Goal: Information Seeking & Learning: Learn about a topic

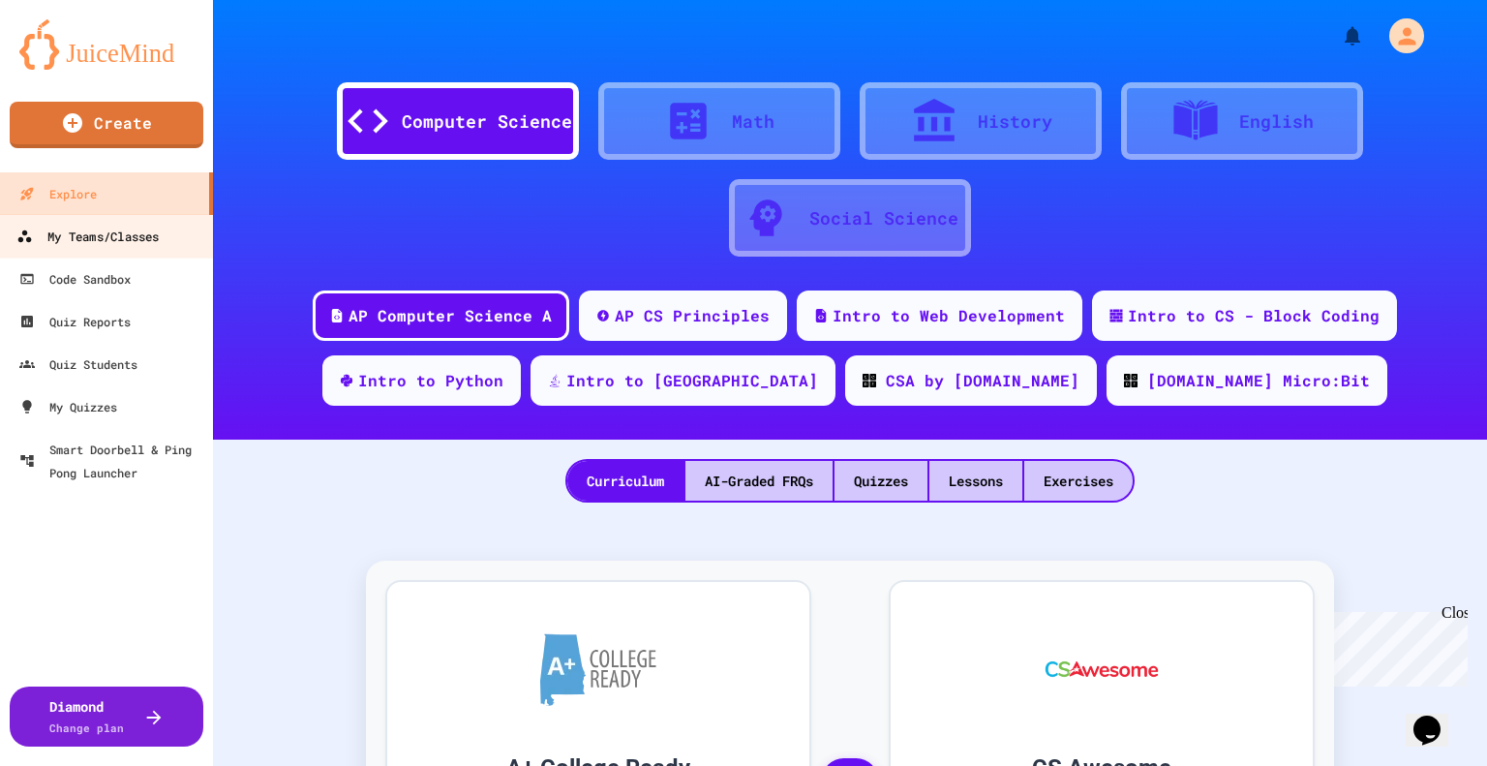
click at [139, 220] on link "My Teams/Classes" at bounding box center [107, 236] width 220 height 44
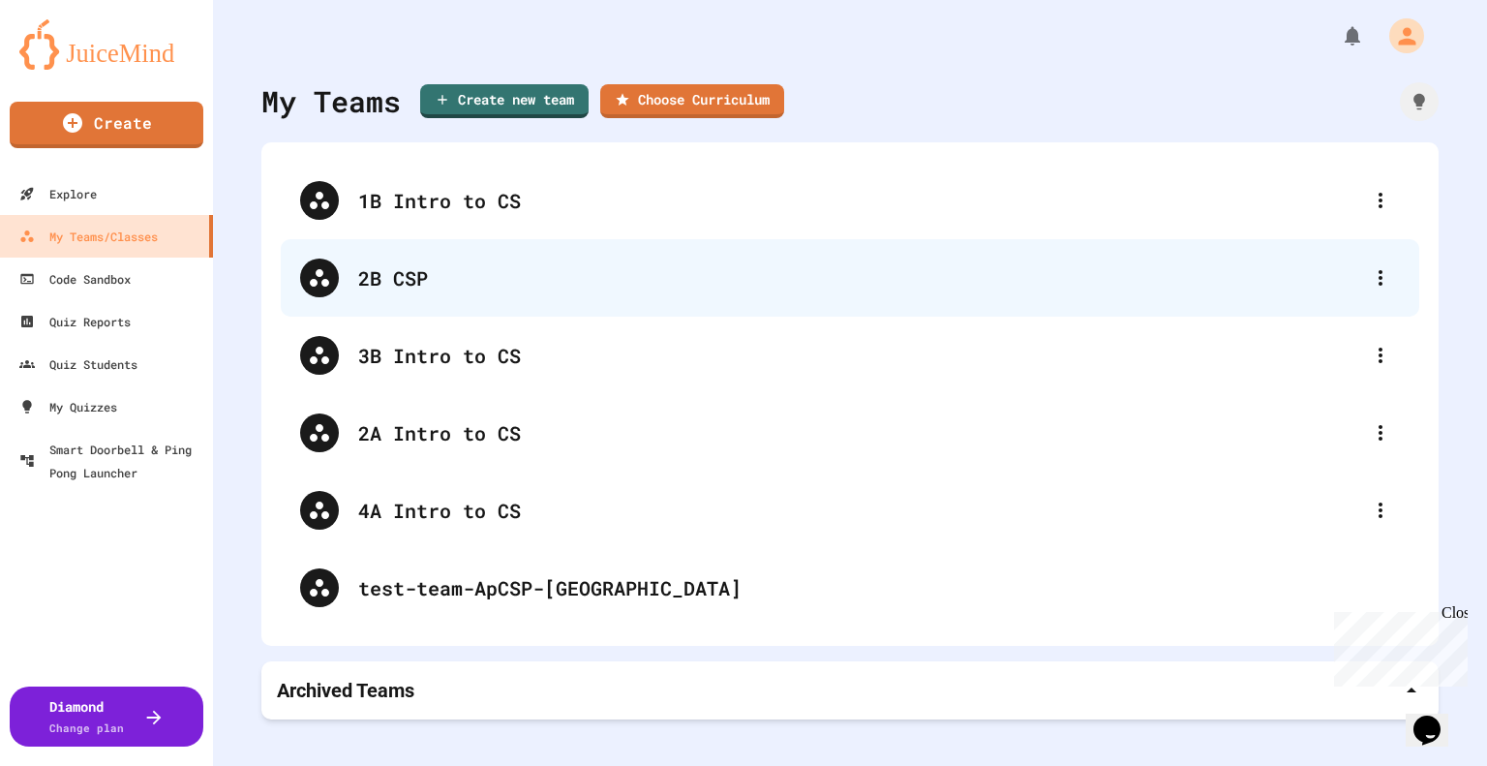
click at [360, 267] on div "2B CSP" at bounding box center [859, 277] width 1003 height 29
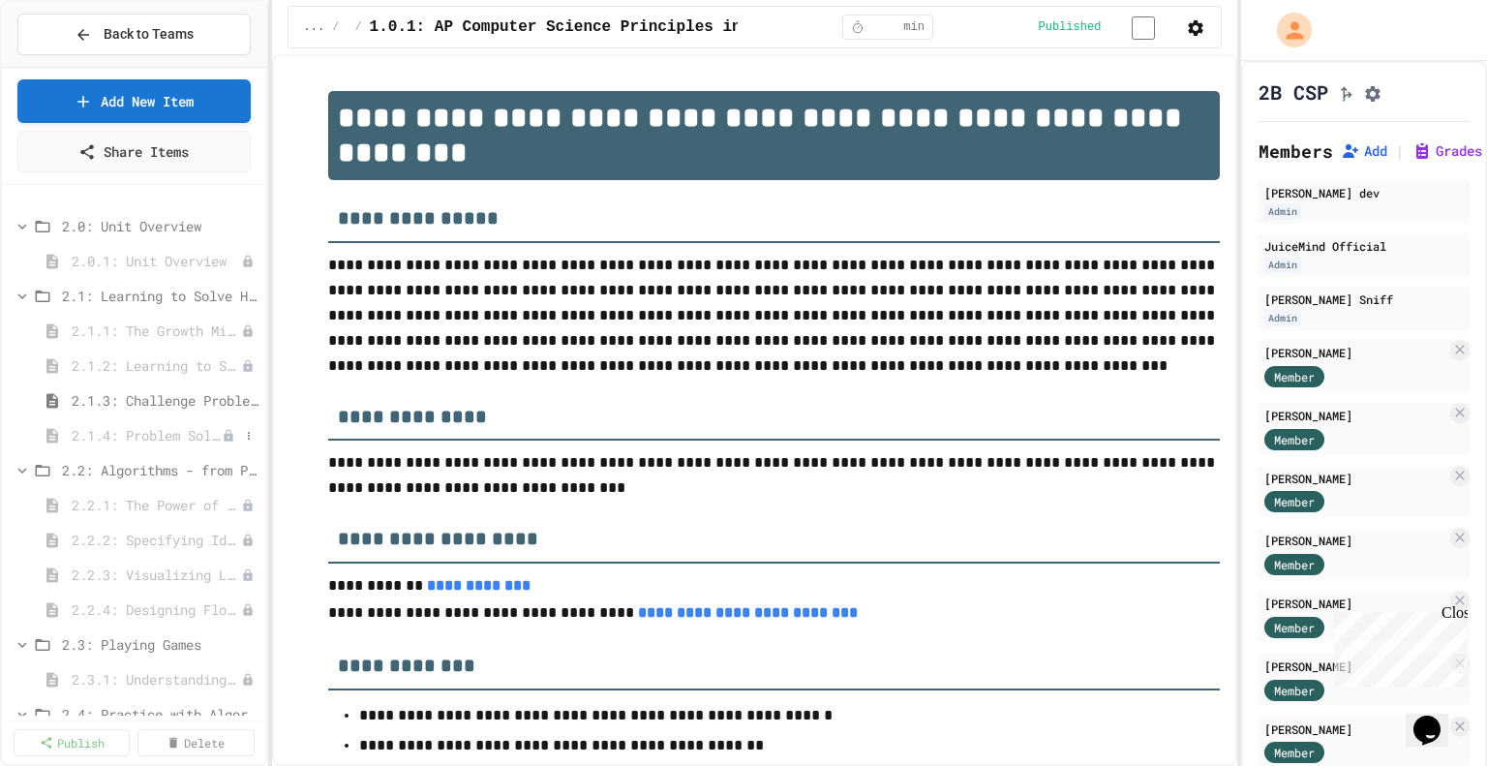
scroll to position [633, 0]
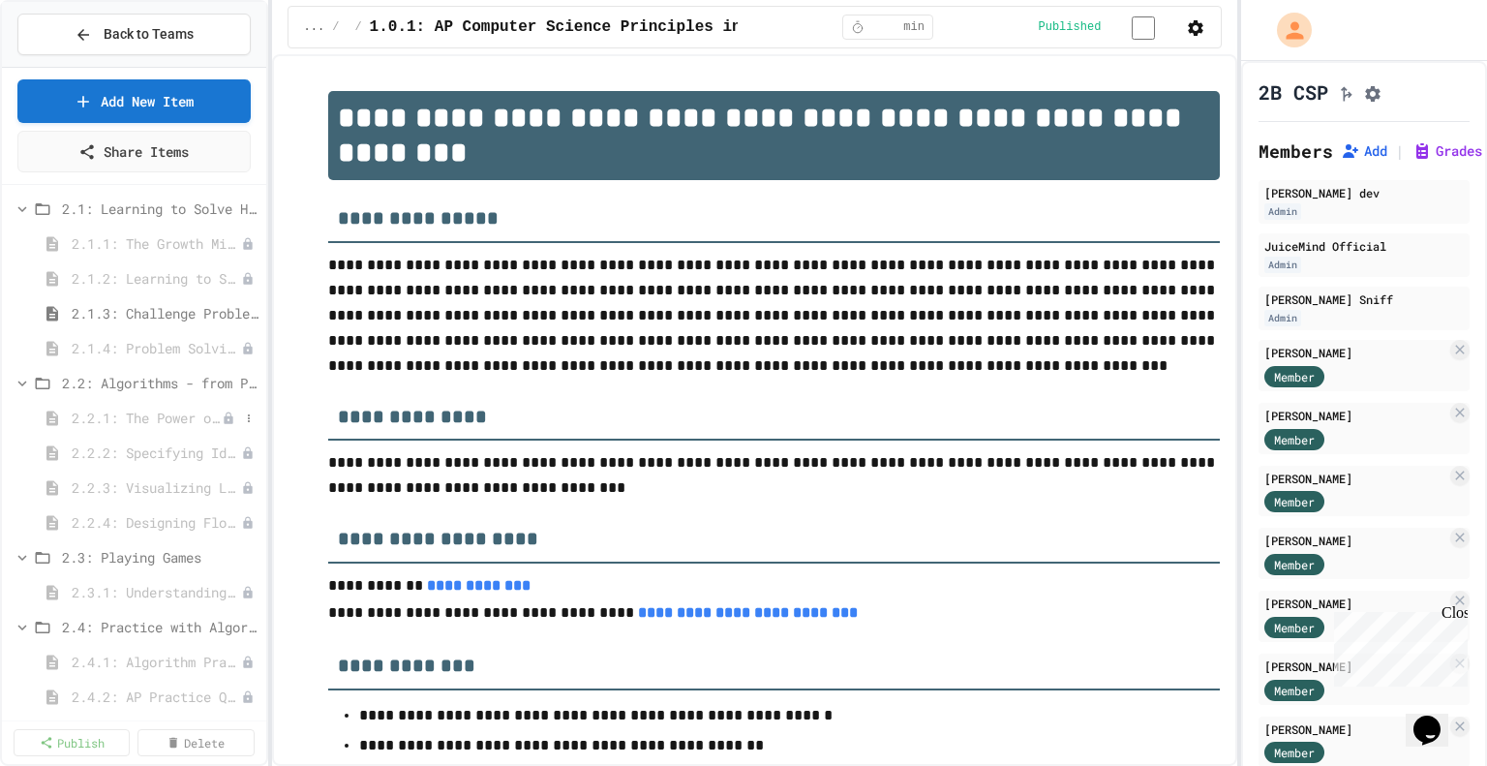
click at [169, 411] on span "2.2.1: The Power of Algorithms" at bounding box center [147, 418] width 150 height 20
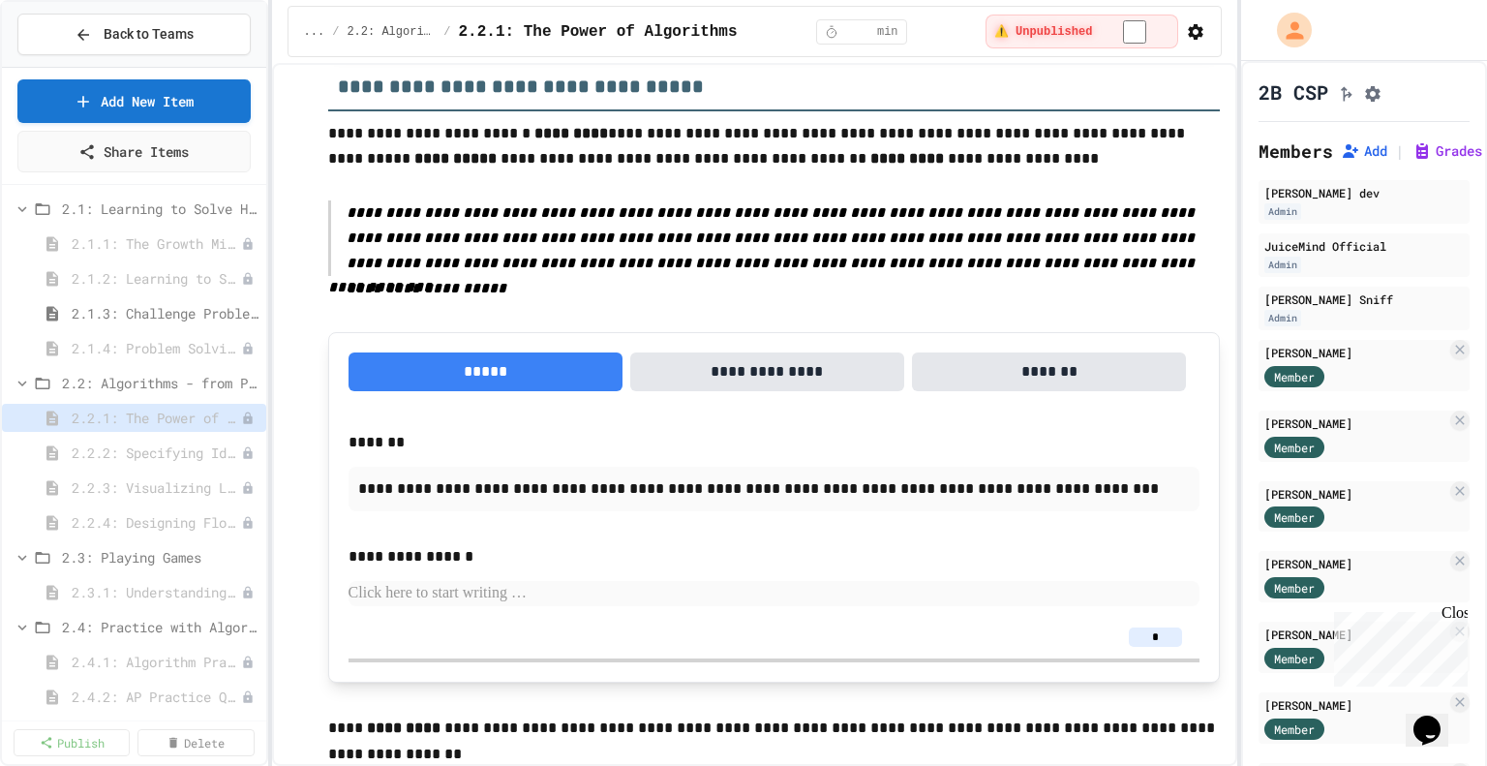
scroll to position [1650, 0]
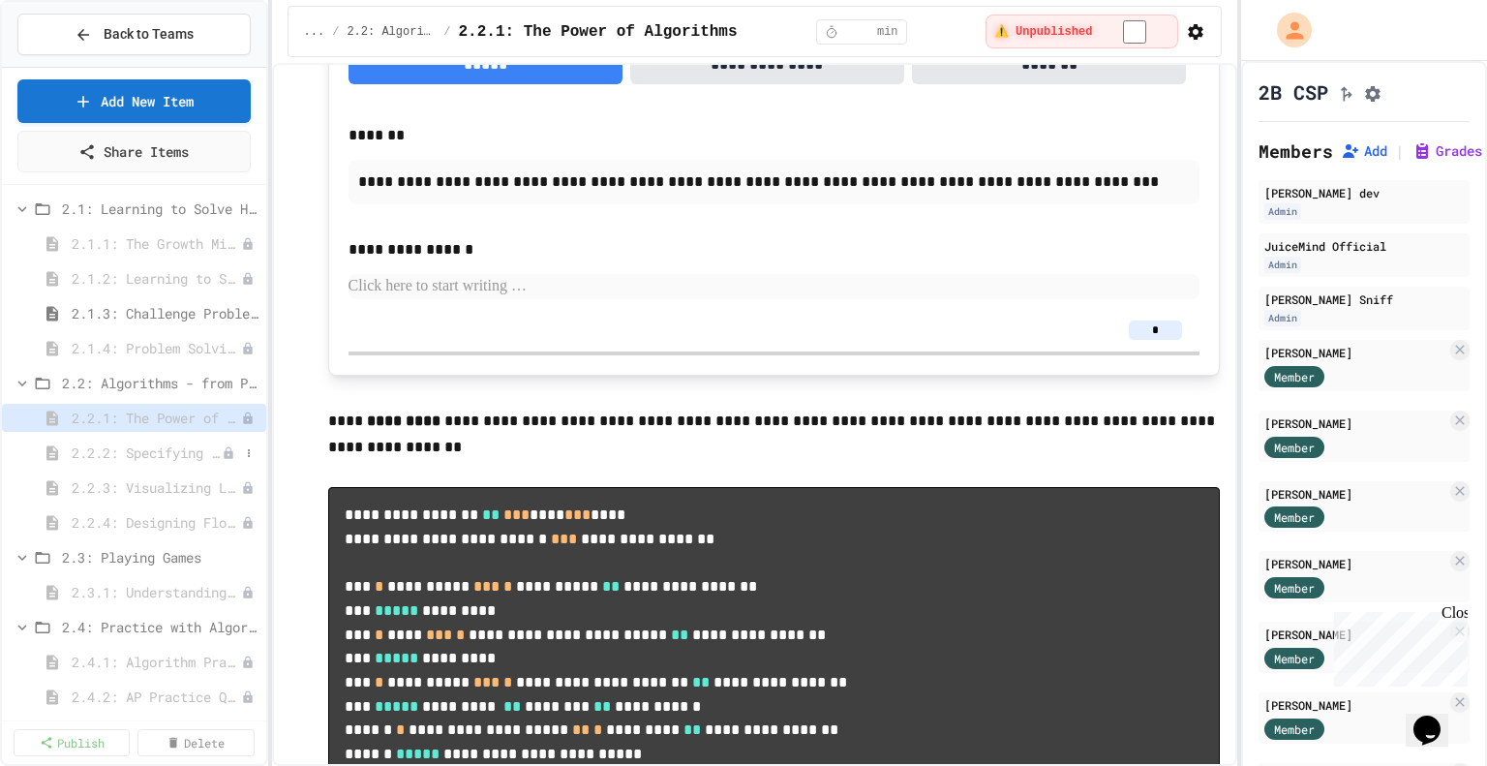
click at [192, 447] on span "2.2.2: Specifying Ideas with Pseudocode" at bounding box center [147, 452] width 150 height 20
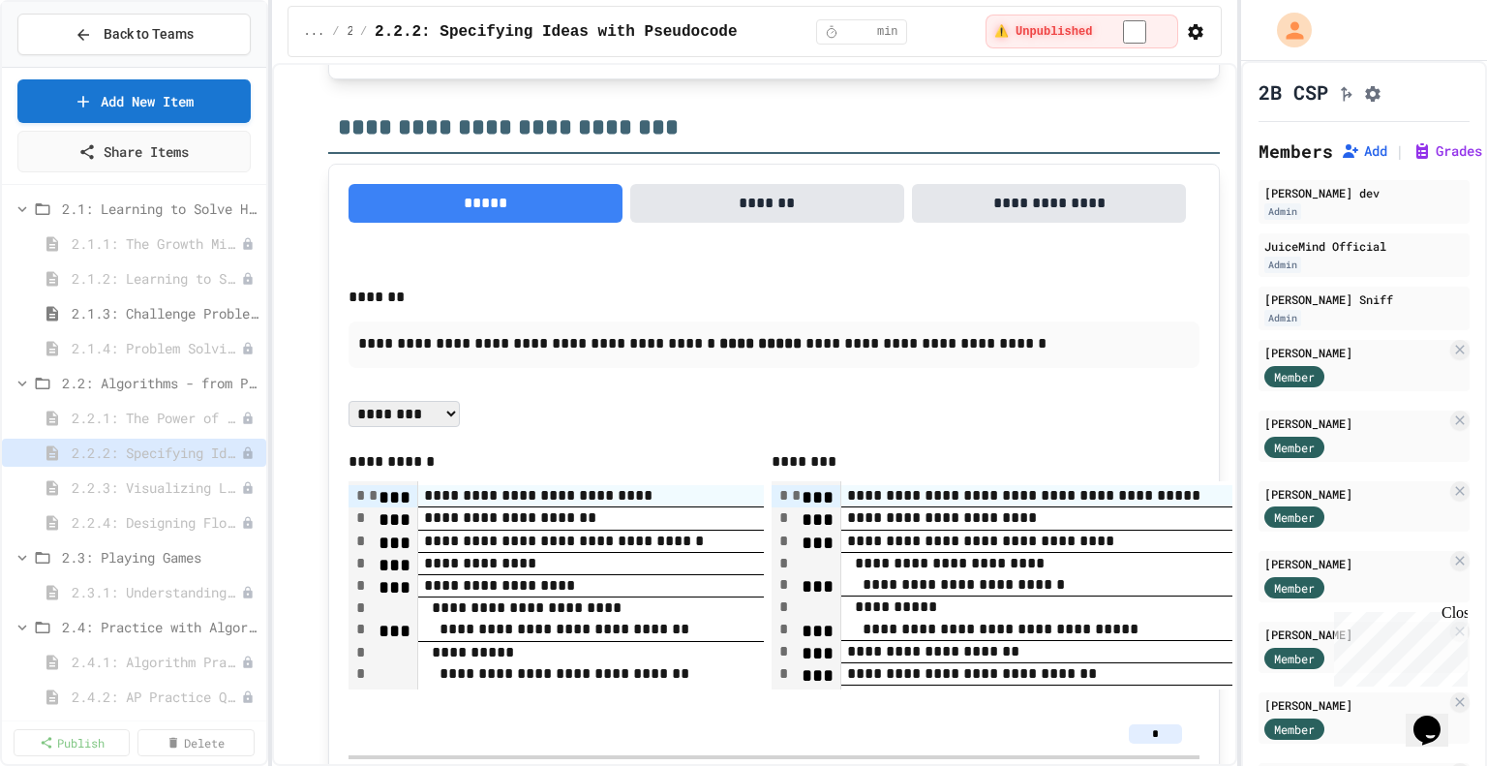
scroll to position [3527, 0]
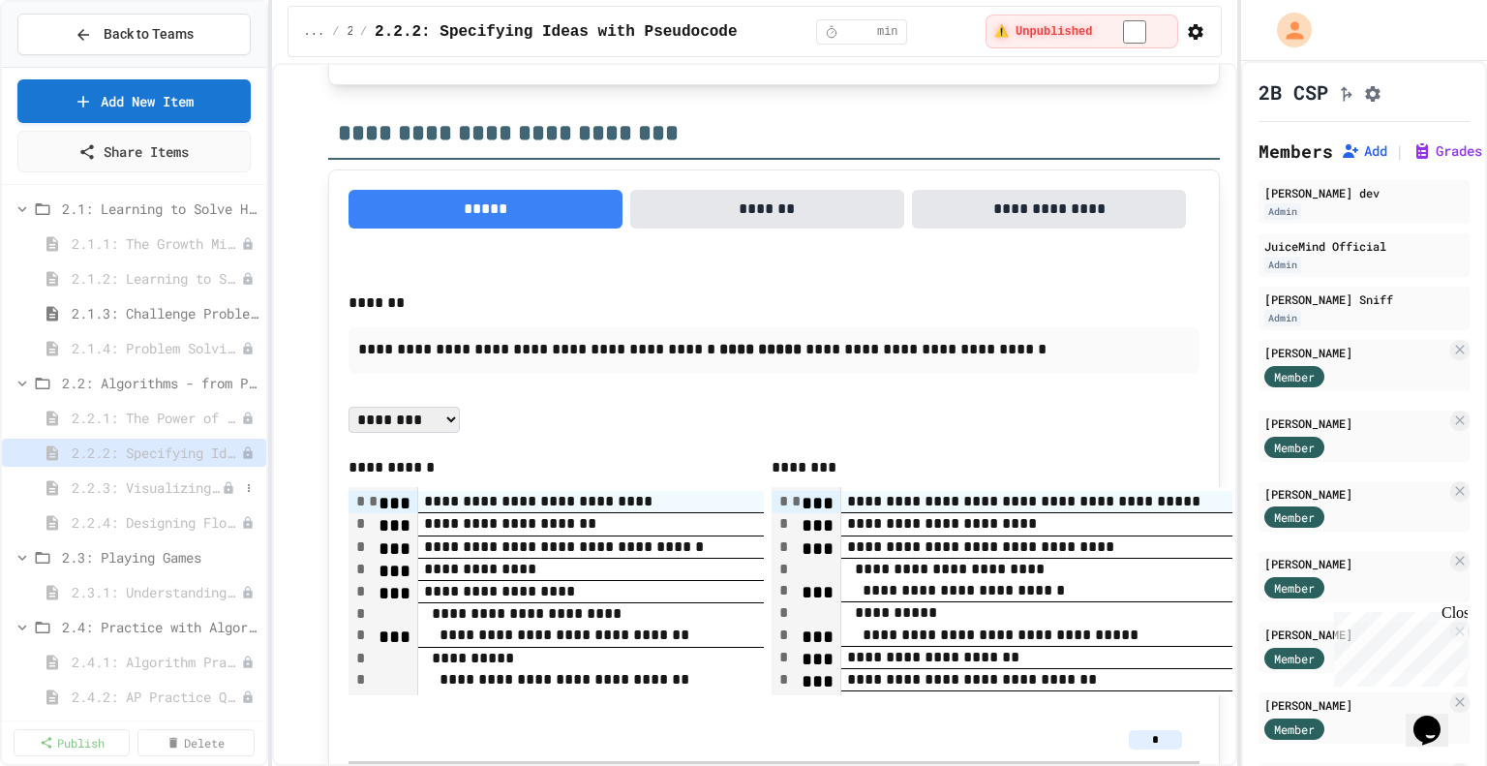
click at [160, 484] on span "2.2.3: Visualizing Logic with Flowcharts" at bounding box center [147, 487] width 150 height 20
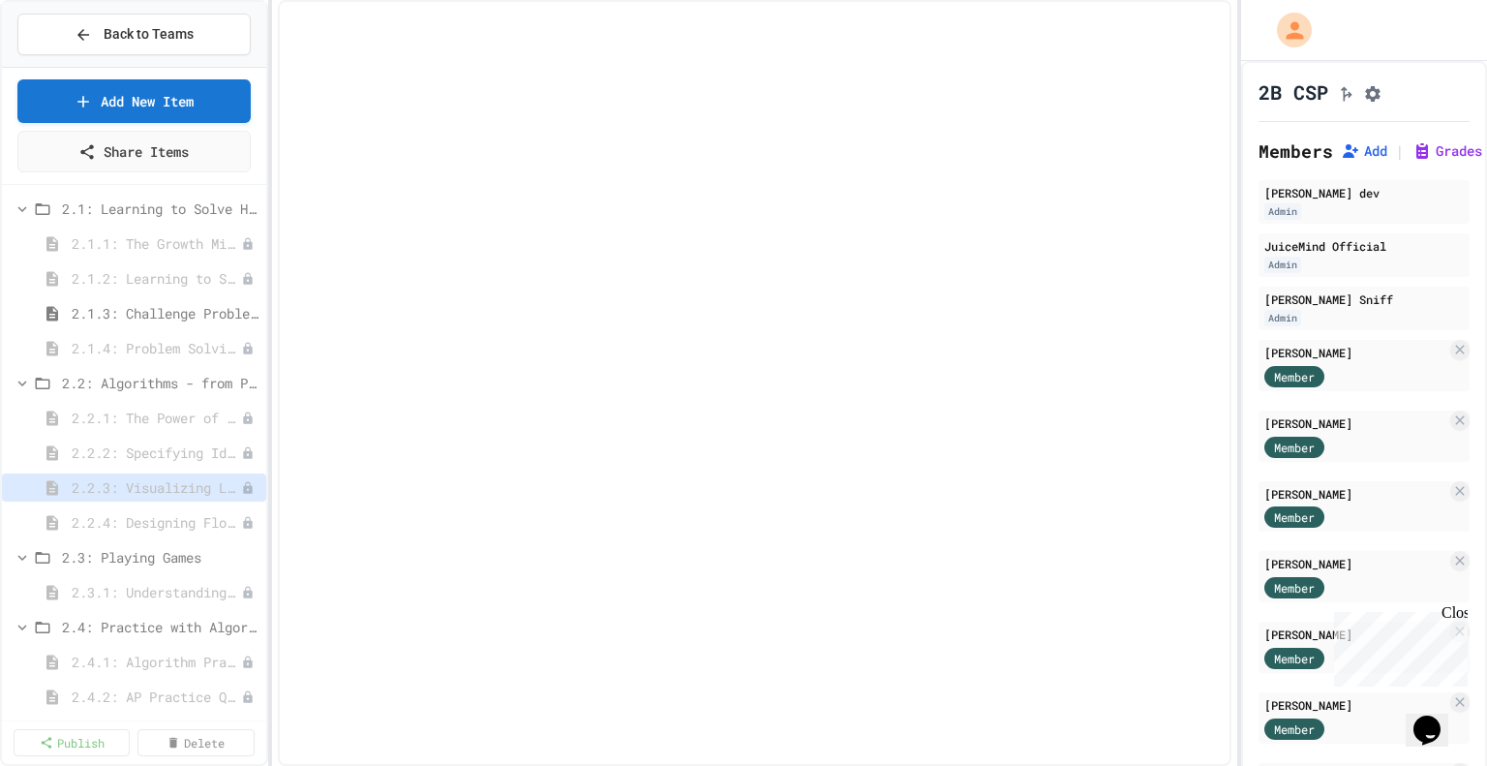
select select "***"
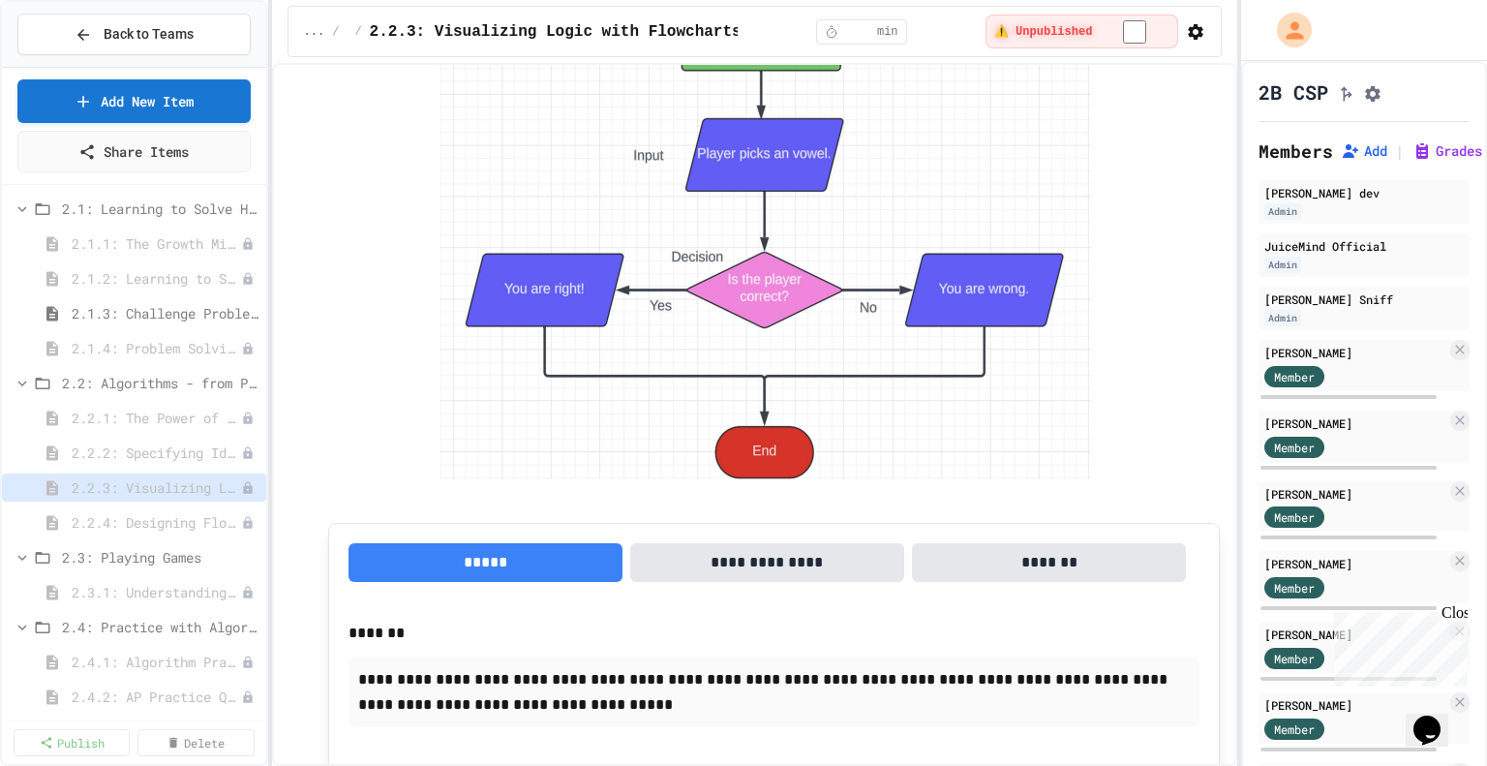
scroll to position [4302, 0]
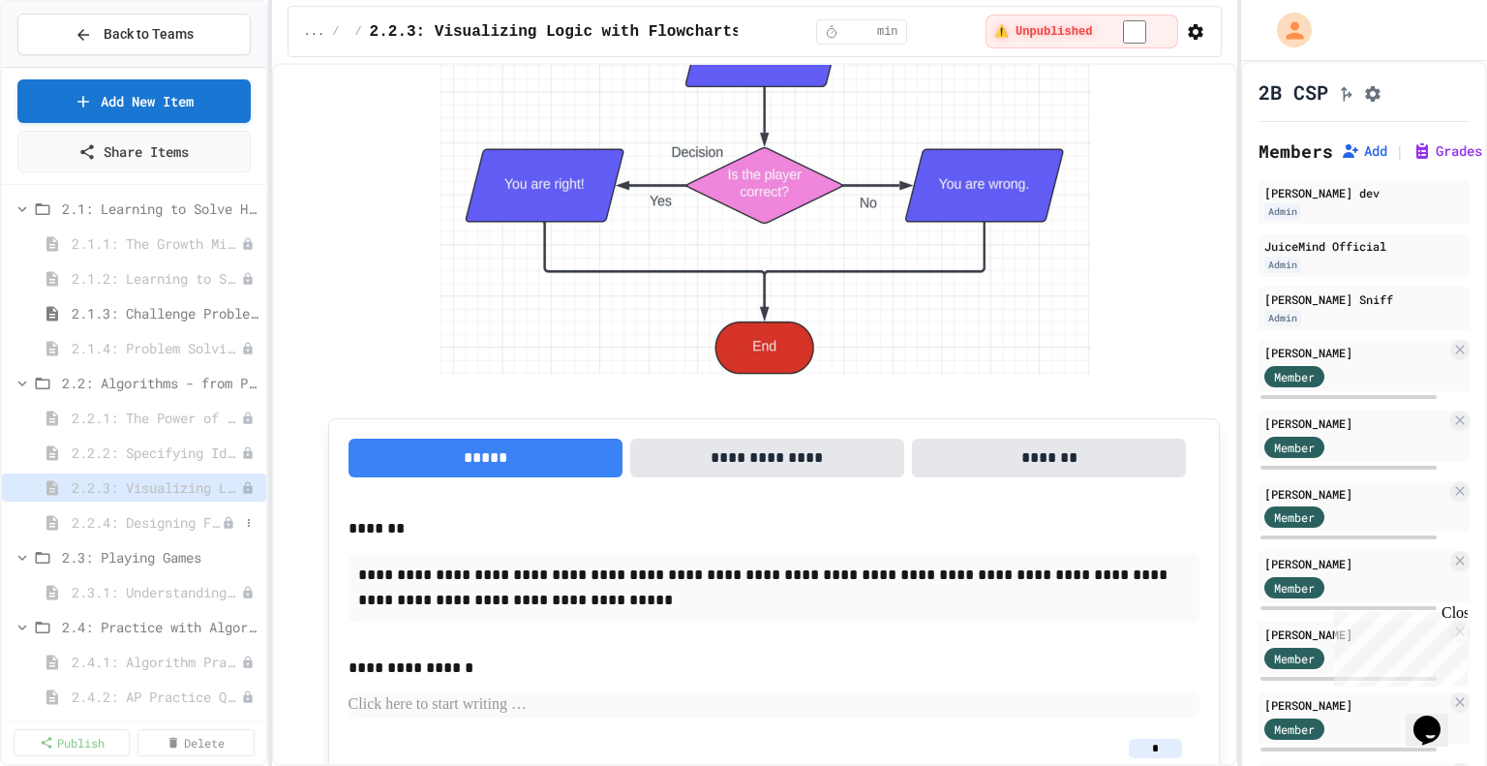
click at [142, 525] on span "2.2.4: Designing Flowcharts" at bounding box center [147, 522] width 150 height 20
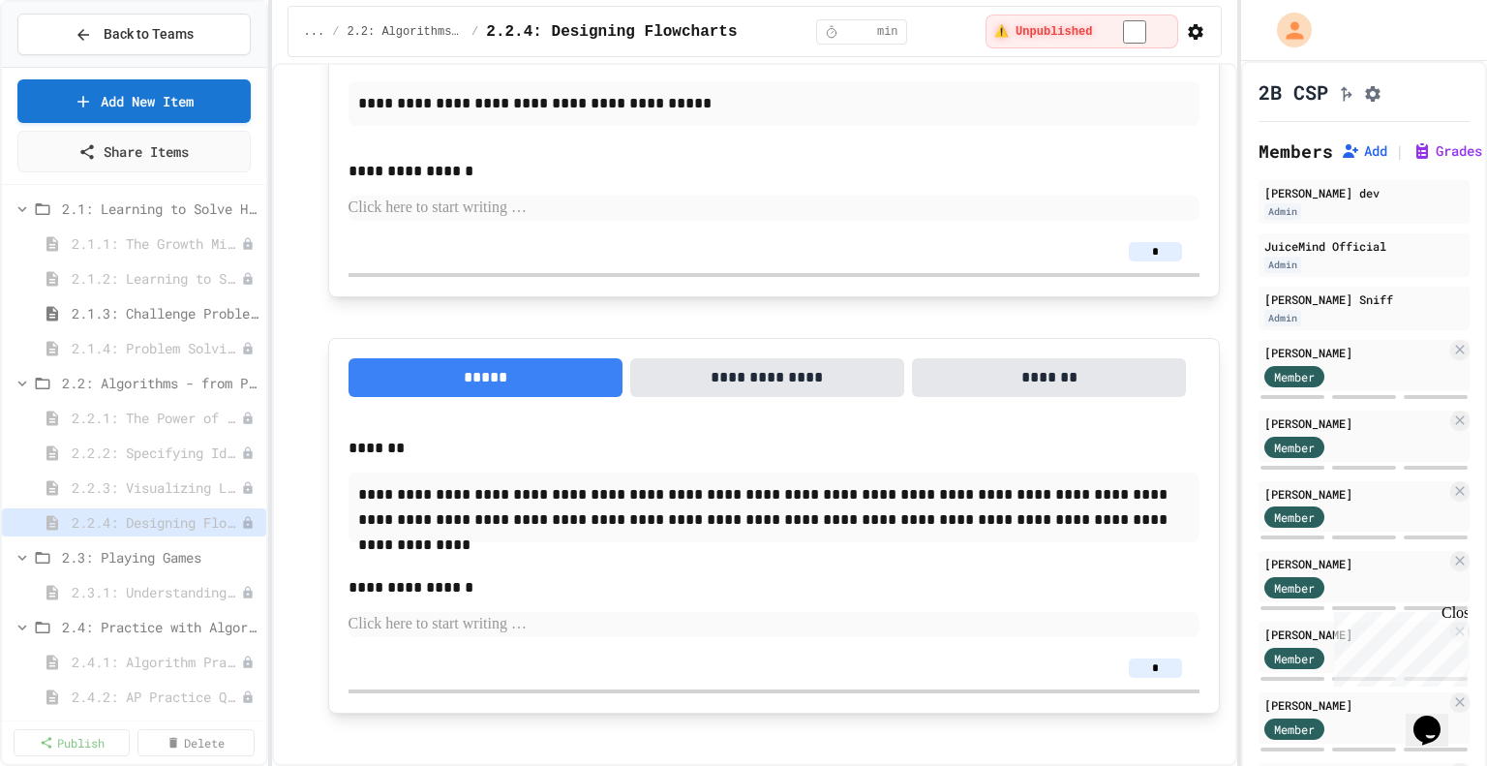
scroll to position [2763, 0]
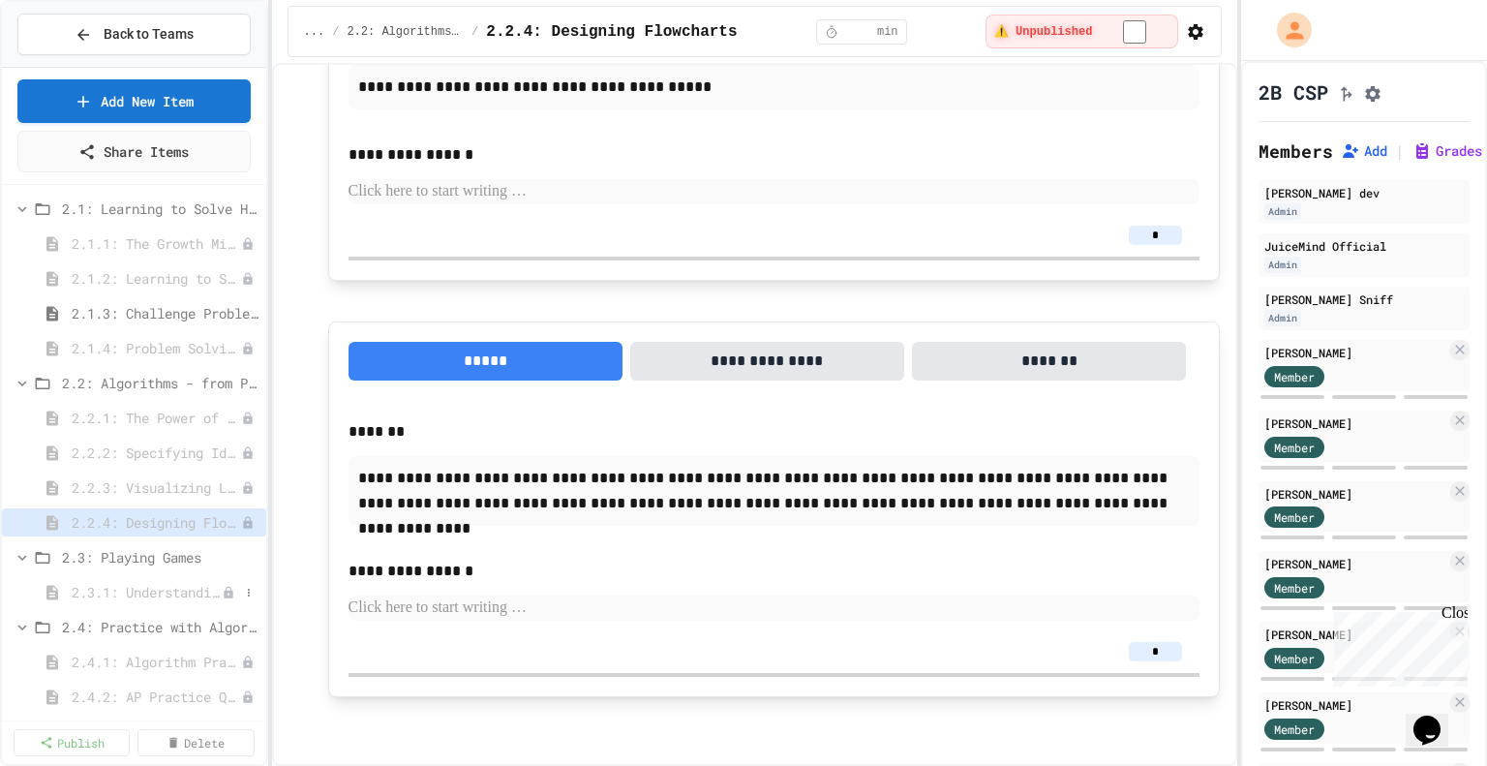
click at [158, 594] on span "2.3.1: Understanding Games with Flowcharts" at bounding box center [147, 592] width 150 height 20
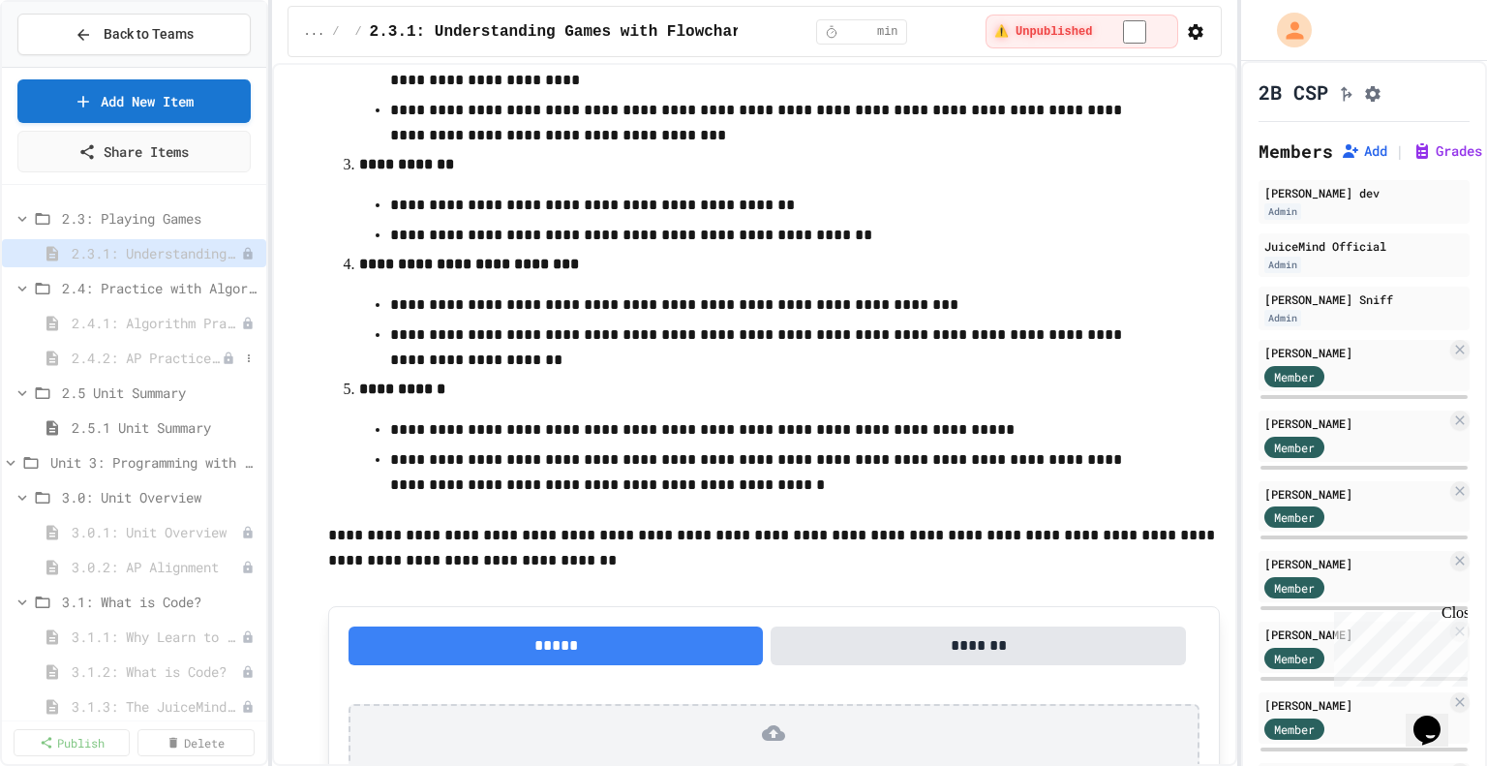
scroll to position [974, 0]
click at [179, 424] on span "2.5.1 Unit Summary" at bounding box center [155, 425] width 167 height 20
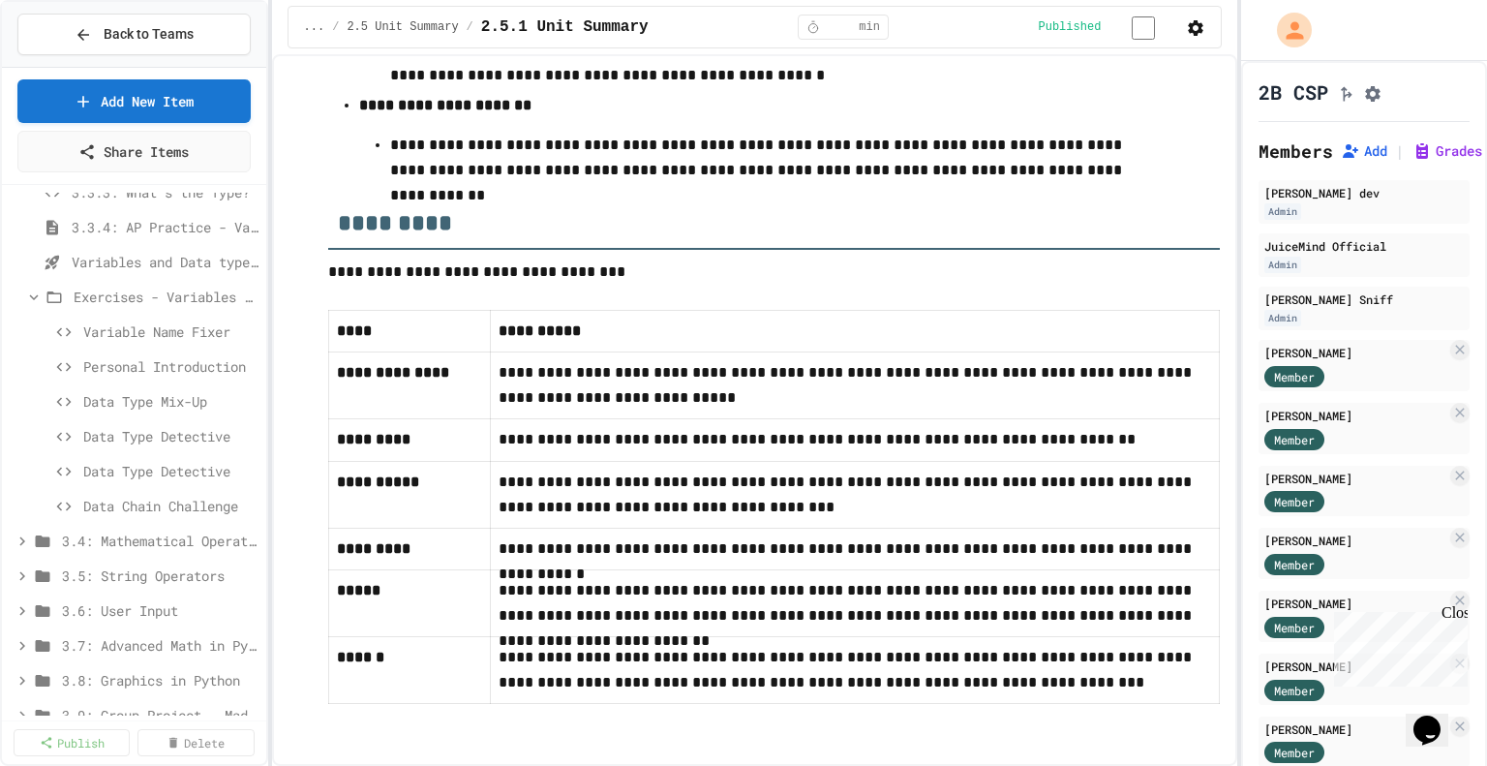
scroll to position [2190, 0]
click at [25, 537] on icon at bounding box center [22, 534] width 17 height 17
click at [149, 576] on span "3.4.0: Unplugged Activity - Mathematical Operators" at bounding box center [147, 569] width 150 height 20
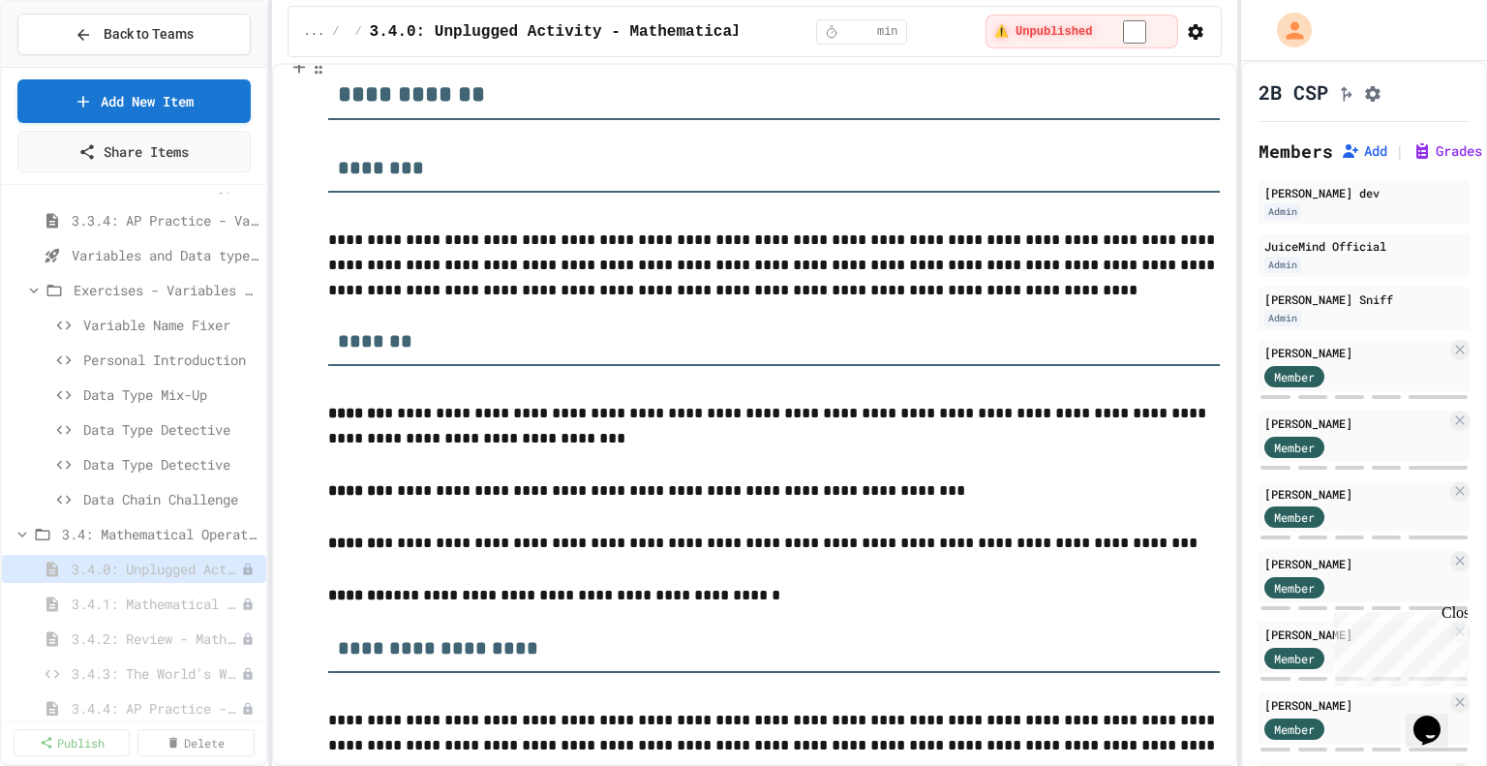
scroll to position [101, 0]
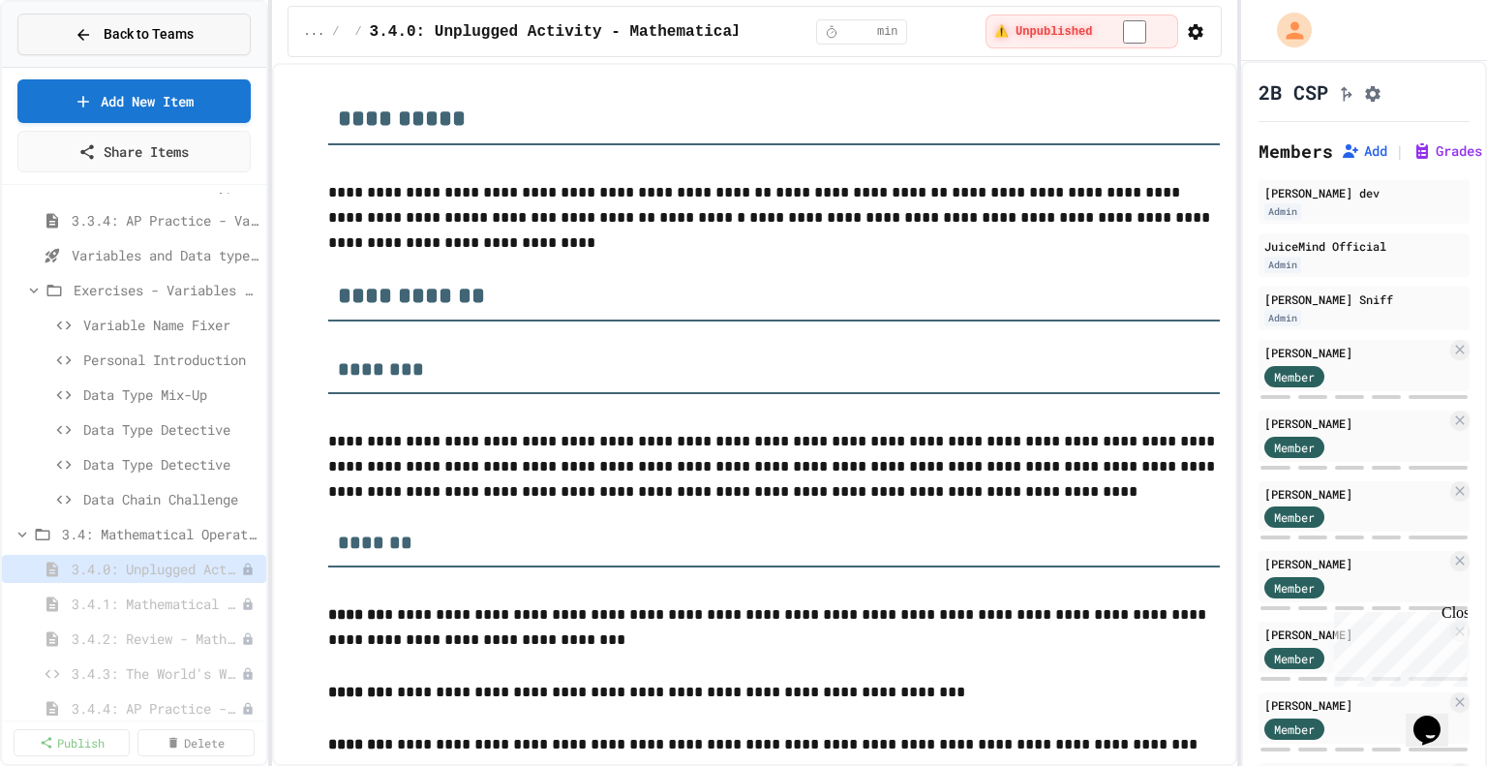
click at [167, 40] on span "Back to Teams" at bounding box center [149, 34] width 90 height 20
